Goal: Find specific page/section: Find specific page/section

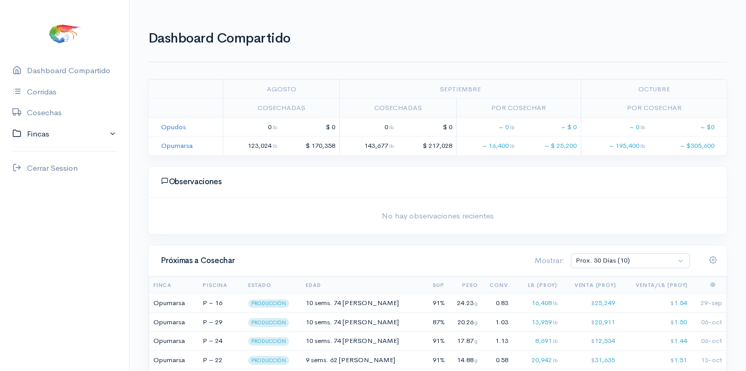
click at [38, 133] on link "Fincas" at bounding box center [64, 133] width 129 height 21
click at [42, 172] on div "Opumarsa" at bounding box center [45, 174] width 36 height 12
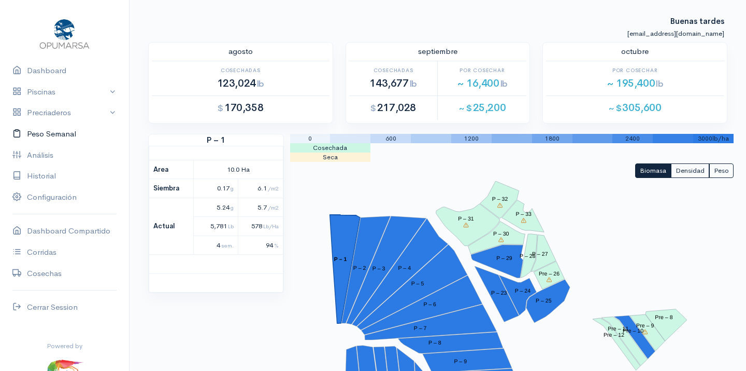
click at [49, 130] on link "Peso Semanal" at bounding box center [64, 133] width 129 height 21
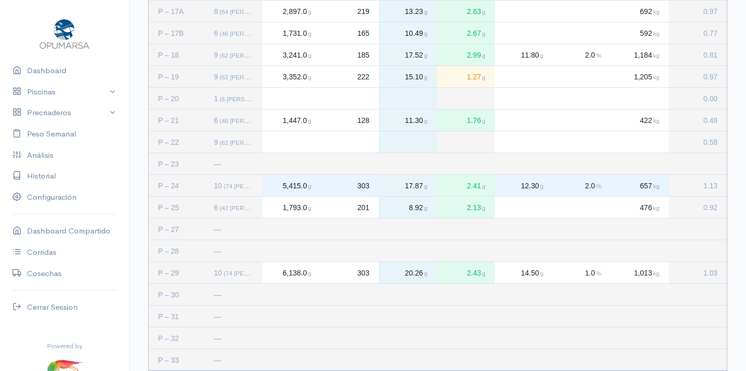
scroll to position [575, 0]
